Goal: Information Seeking & Learning: Learn about a topic

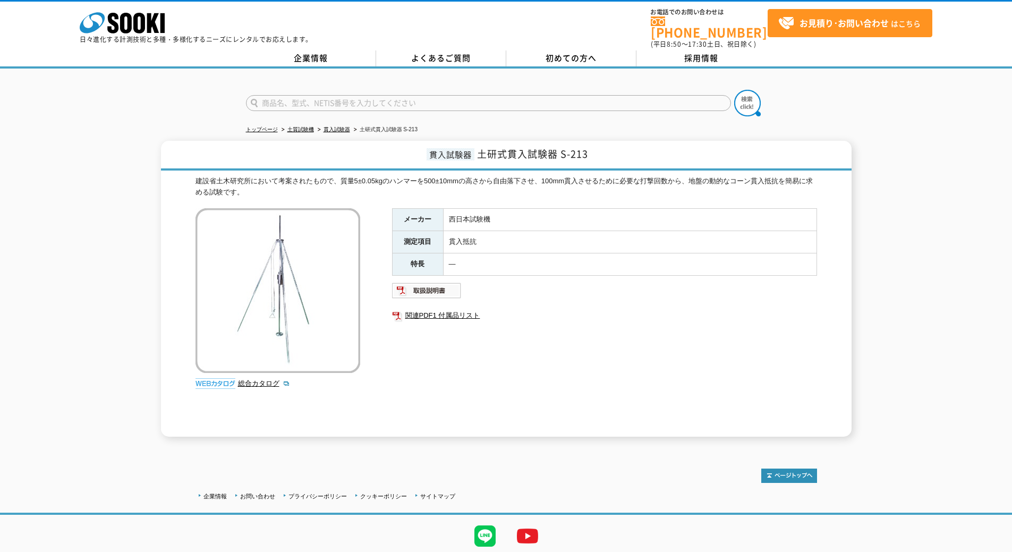
click at [284, 266] on img at bounding box center [277, 290] width 165 height 165
click at [267, 304] on img at bounding box center [277, 290] width 165 height 165
